Goal: Find specific fact: Find specific fact

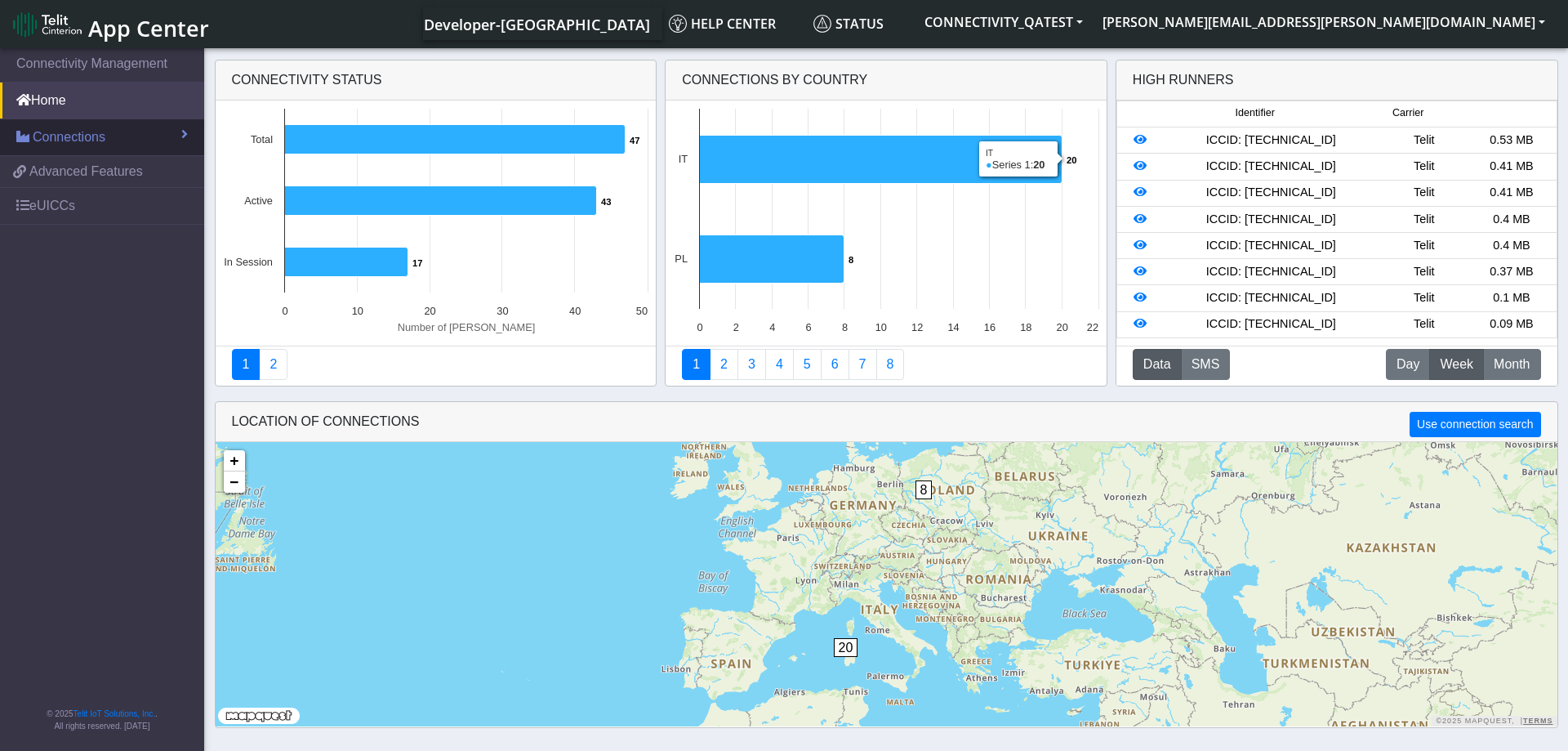
click at [122, 143] on link "Connections" at bounding box center [102, 138] width 205 height 36
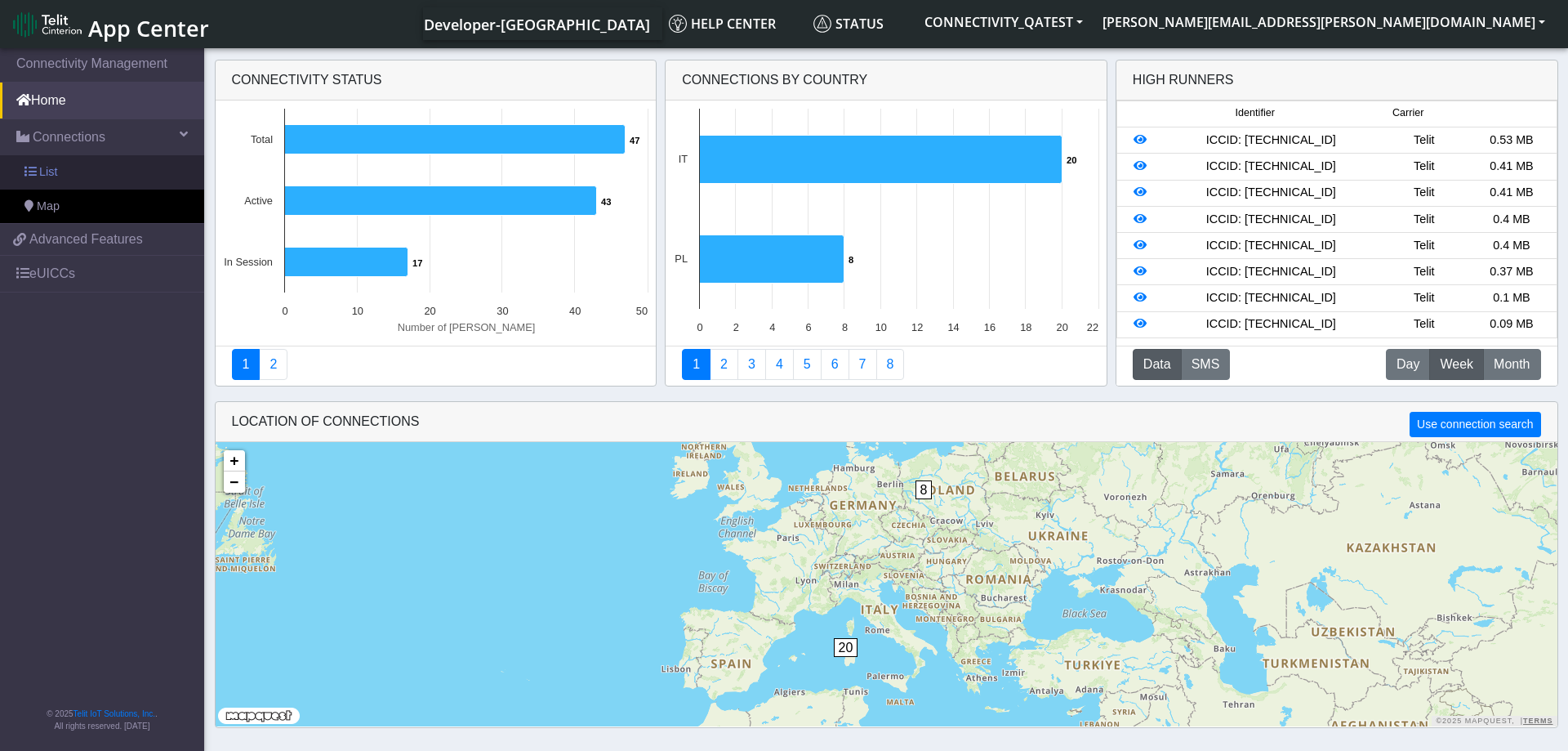
click at [92, 174] on link "List" at bounding box center [102, 172] width 205 height 34
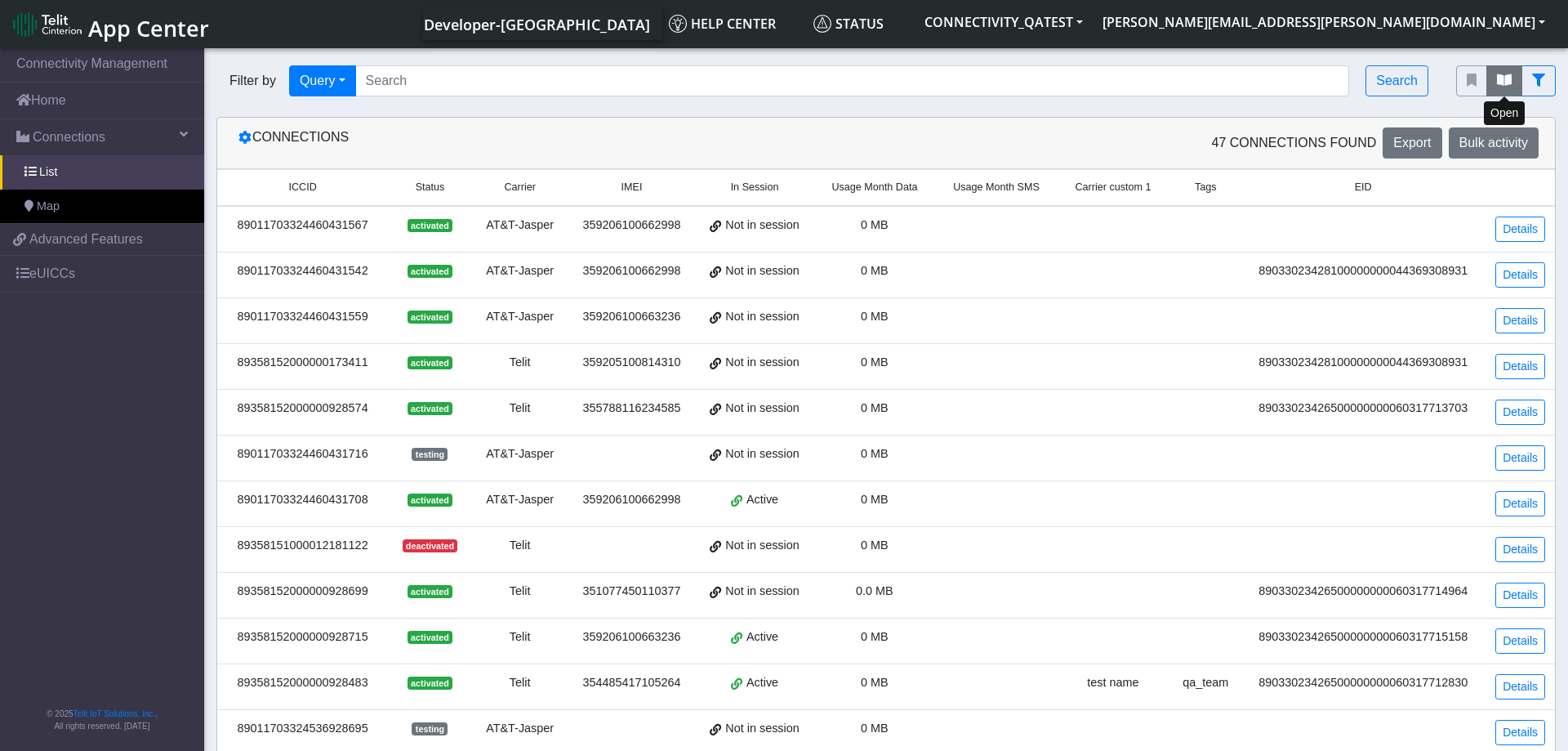
click at [1512, 86] on button "fitlers menu" at bounding box center [1505, 80] width 36 height 31
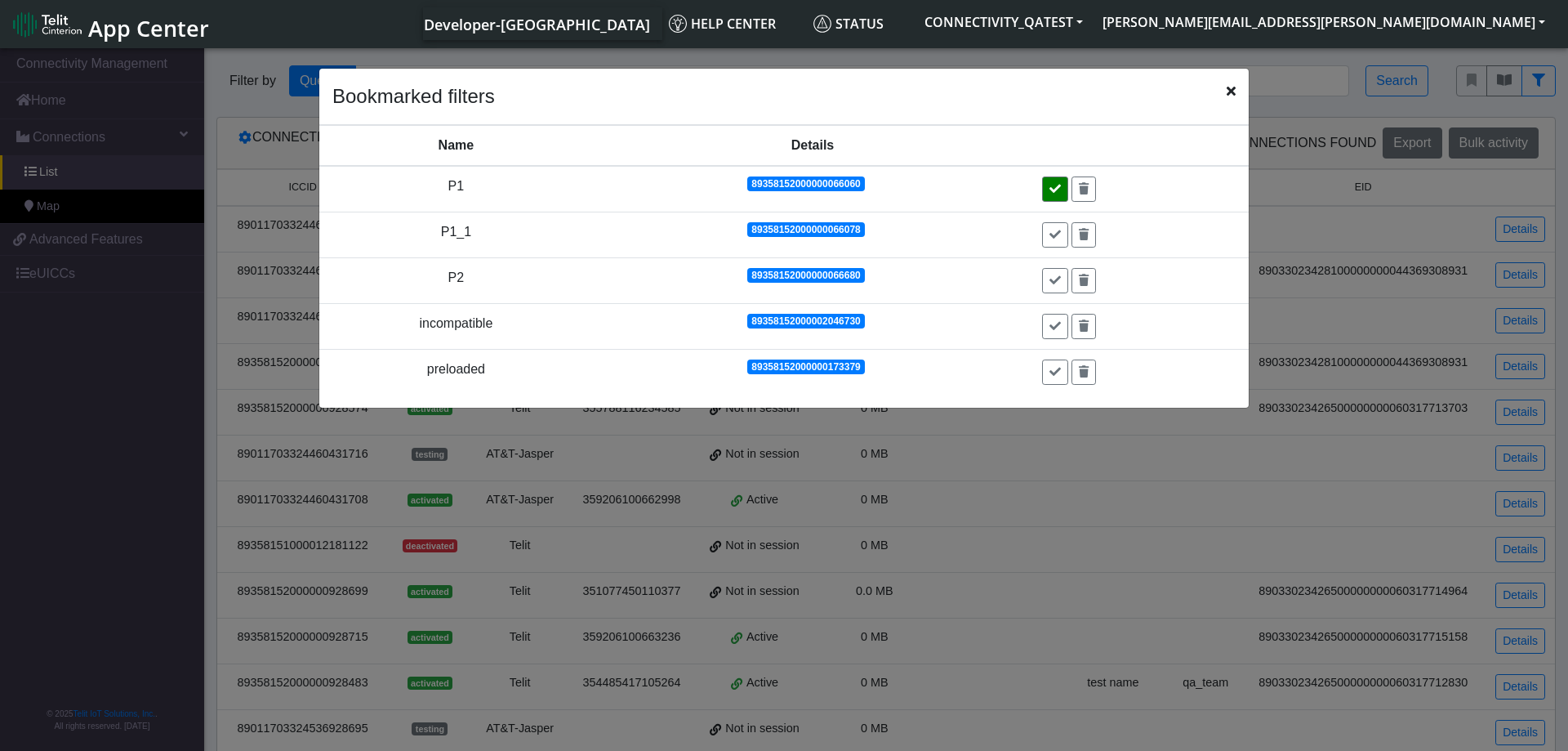
click at [1053, 185] on button at bounding box center [1055, 189] width 26 height 25
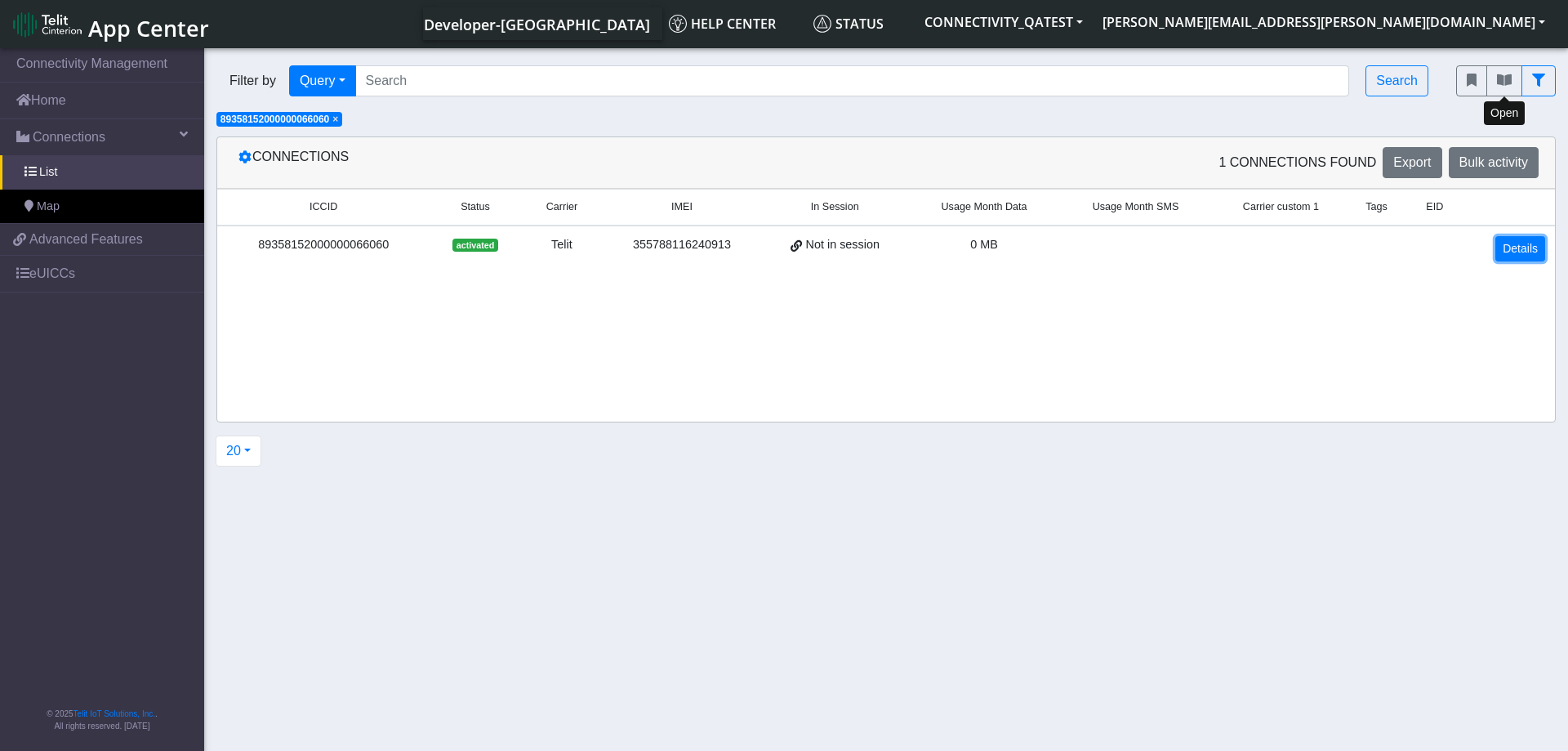
click at [1522, 244] on link "Details" at bounding box center [1520, 249] width 50 height 25
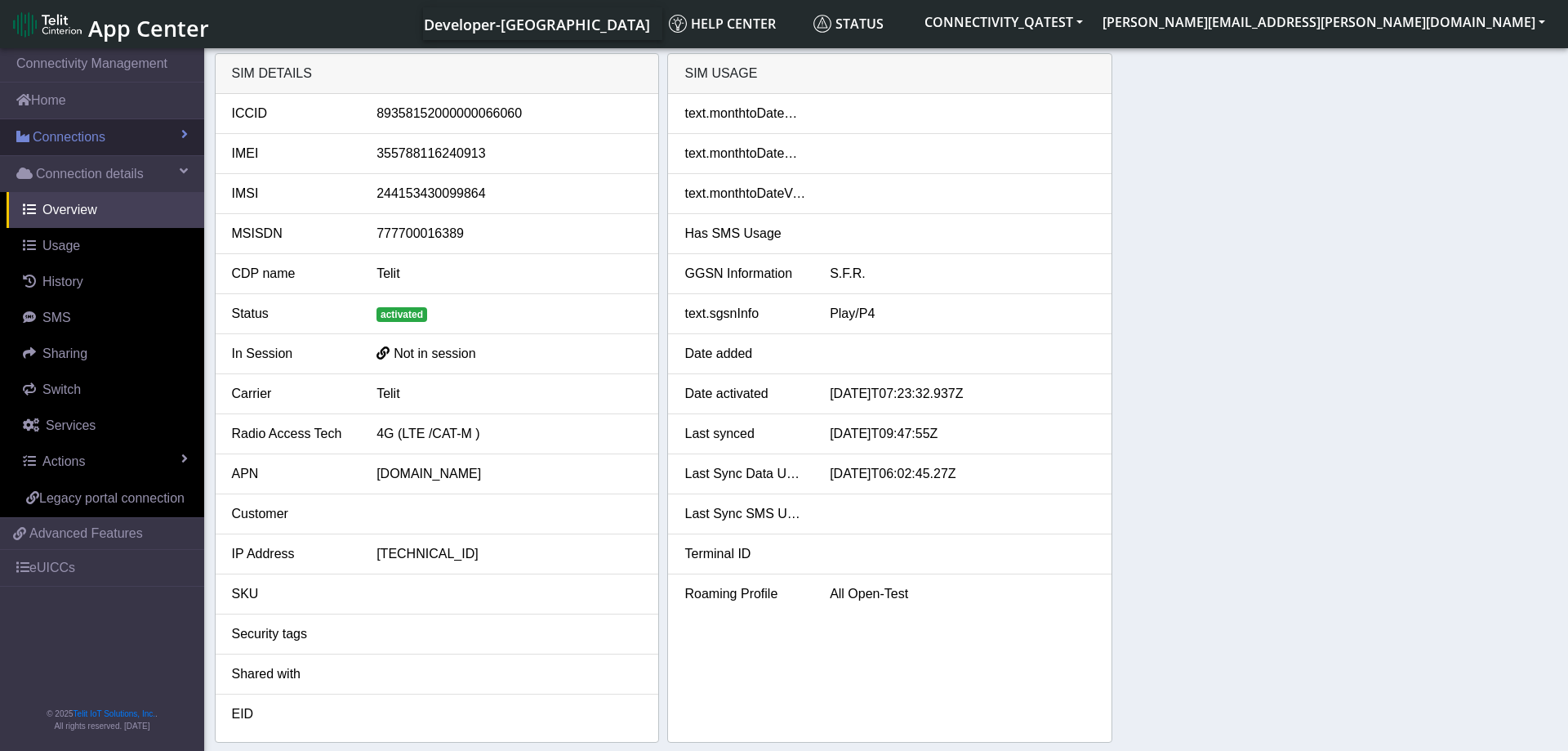
click at [122, 142] on link "Connections" at bounding box center [102, 138] width 205 height 36
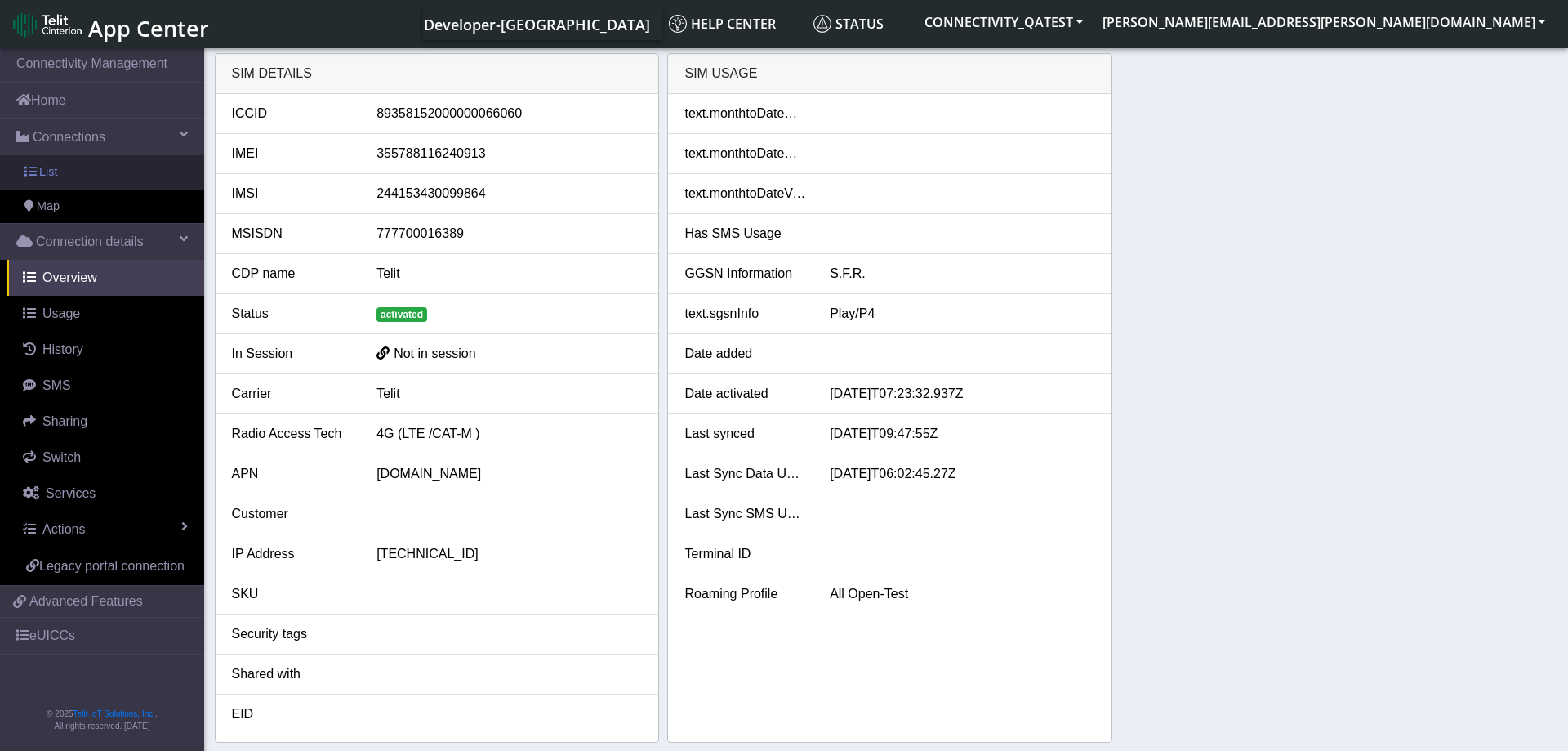
click at [94, 177] on link "List" at bounding box center [102, 172] width 205 height 34
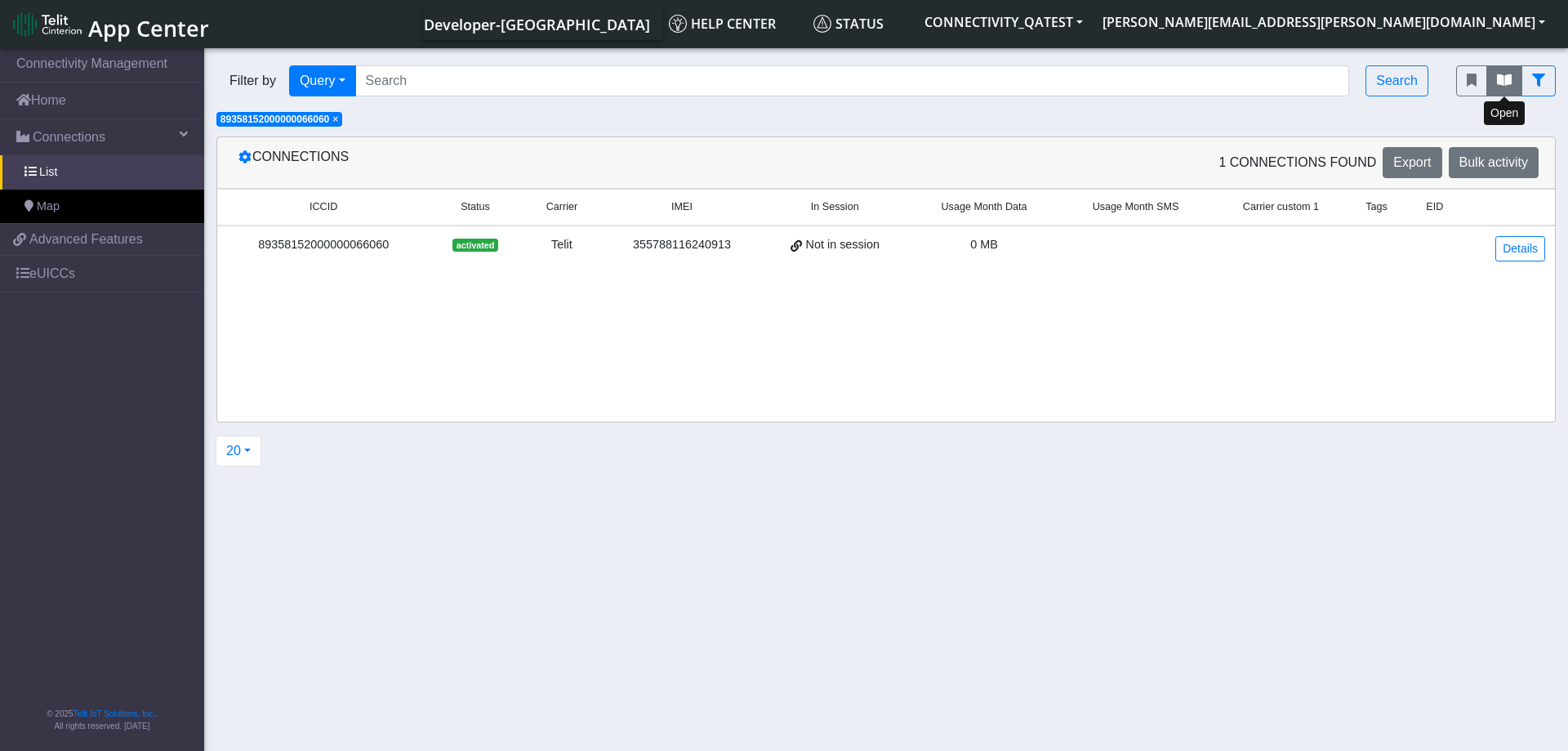
click at [1505, 83] on icon "fitlers menu" at bounding box center [1504, 80] width 14 height 13
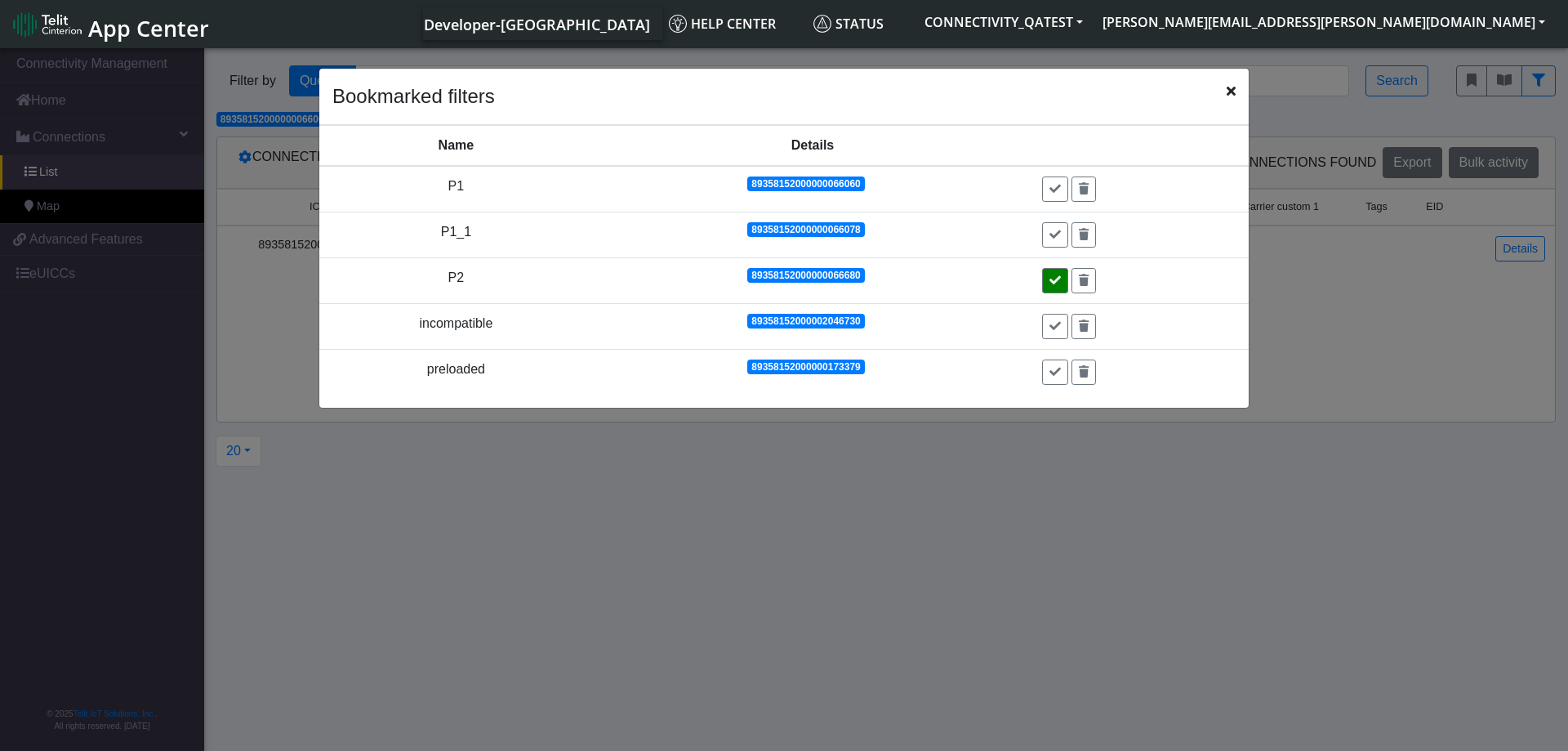
click at [1061, 287] on button at bounding box center [1055, 280] width 26 height 25
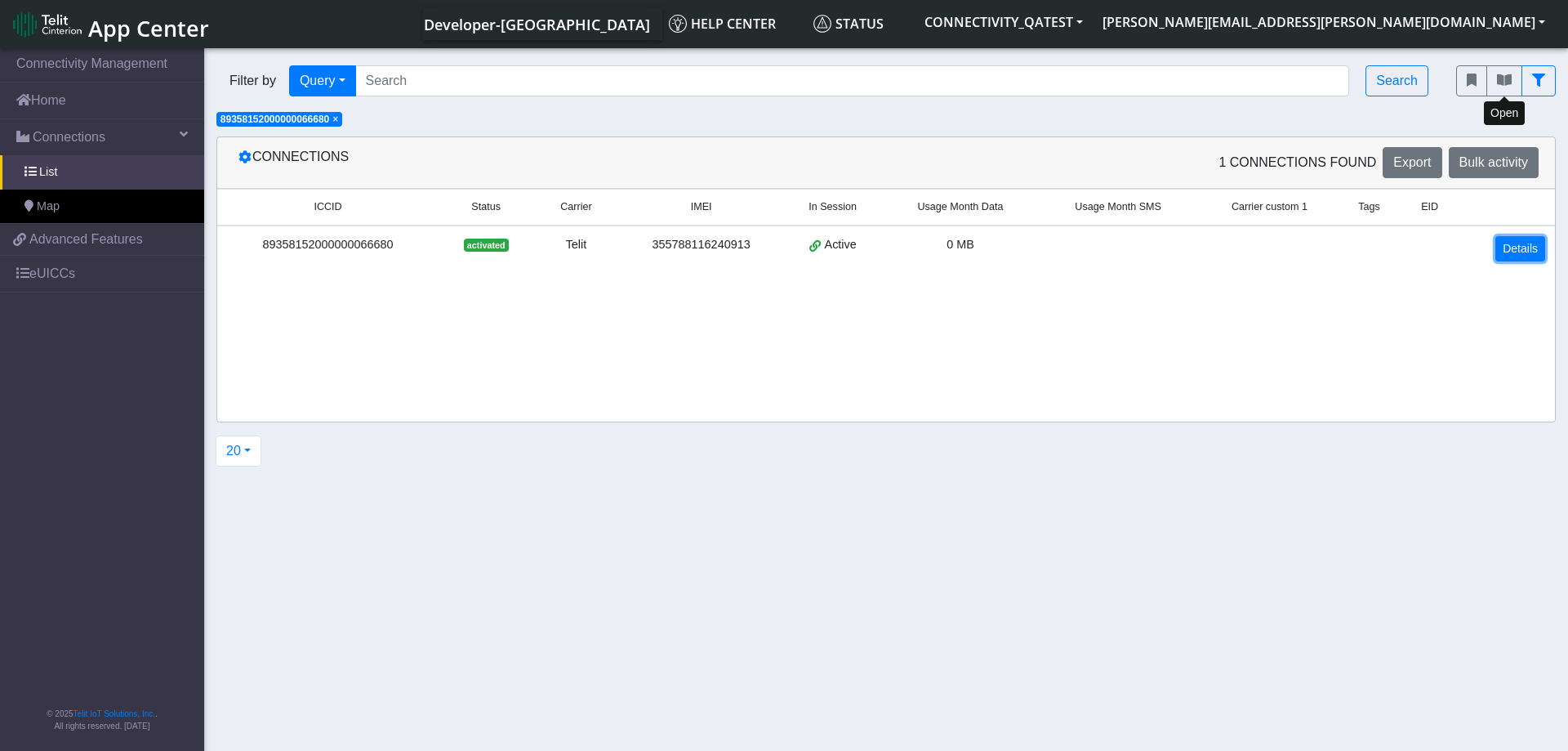
click at [1521, 253] on link "Details" at bounding box center [1520, 249] width 50 height 25
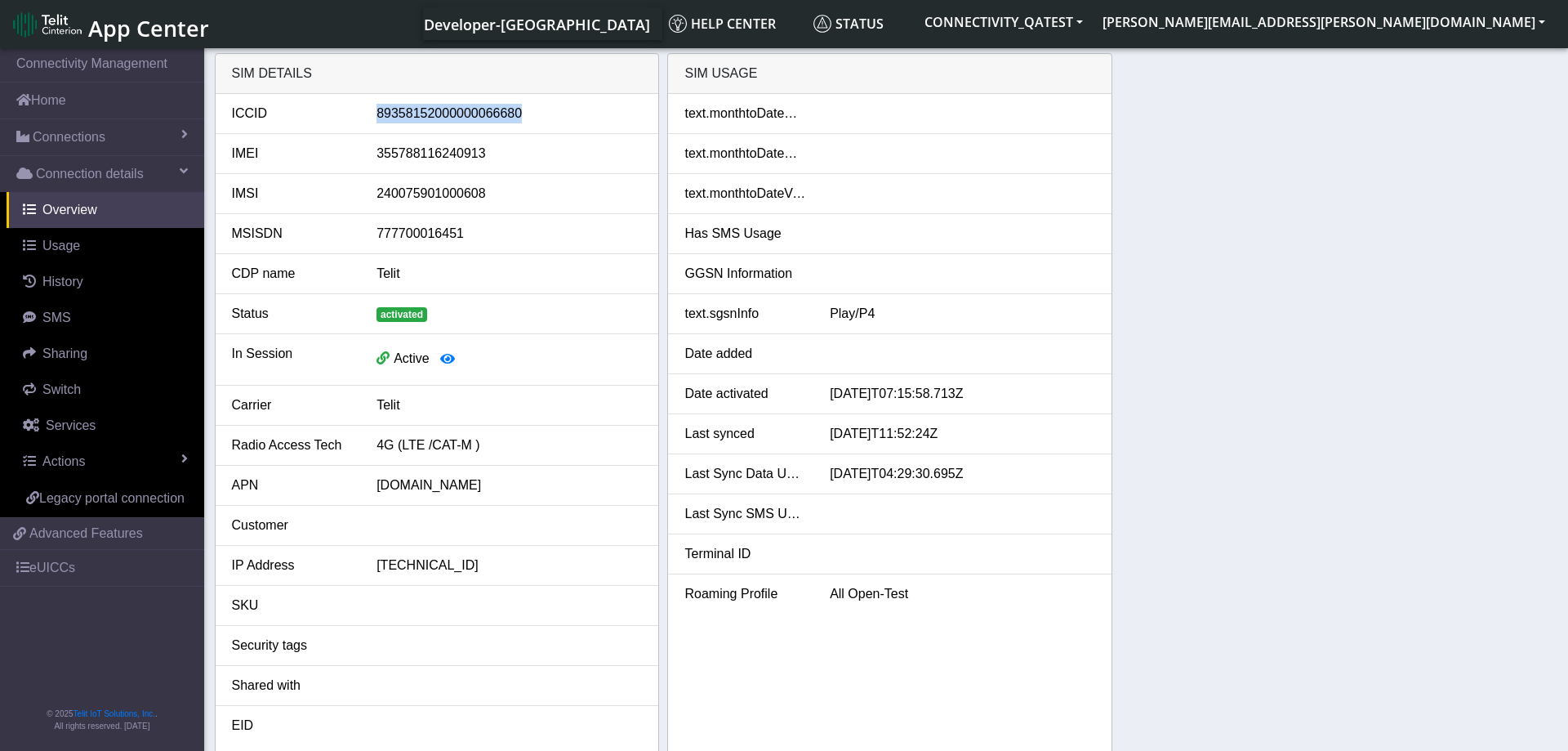
drag, startPoint x: 378, startPoint y: 118, endPoint x: 517, endPoint y: 117, distance: 139.0
click at [517, 117] on div "89358152000000066680" at bounding box center [509, 113] width 290 height 20
copy div "89358152000000066680"
